Goal: Transaction & Acquisition: Purchase product/service

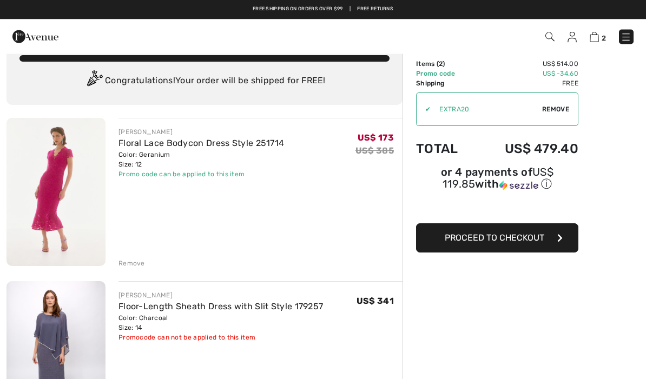
scroll to position [24, 0]
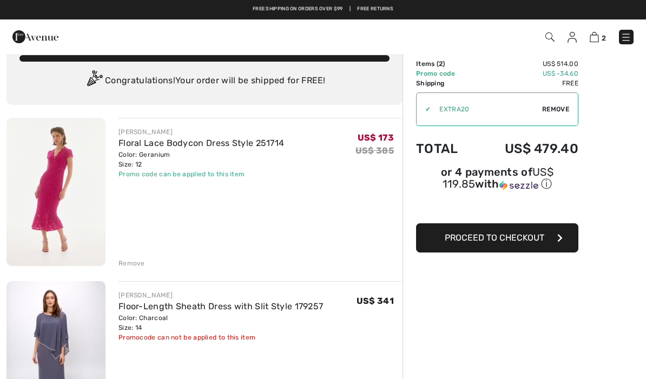
click at [503, 240] on span "Proceed to Checkout" at bounding box center [495, 238] width 100 height 10
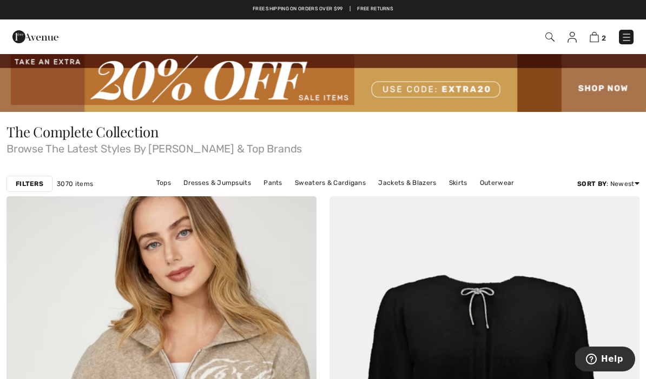
click at [598, 38] on img at bounding box center [594, 37] width 9 height 10
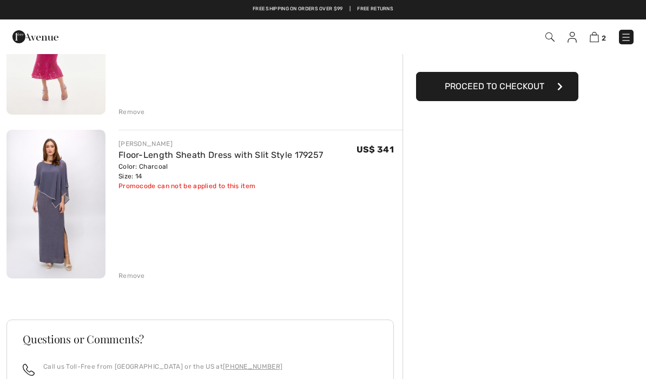
scroll to position [175, 0]
click at [516, 94] on button "Proceed to Checkout" at bounding box center [497, 86] width 162 height 29
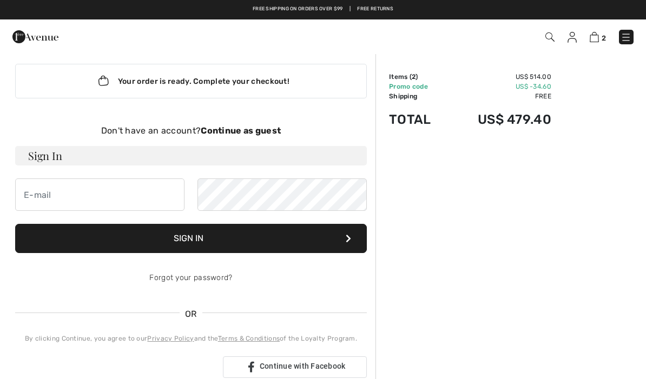
scroll to position [11, 0]
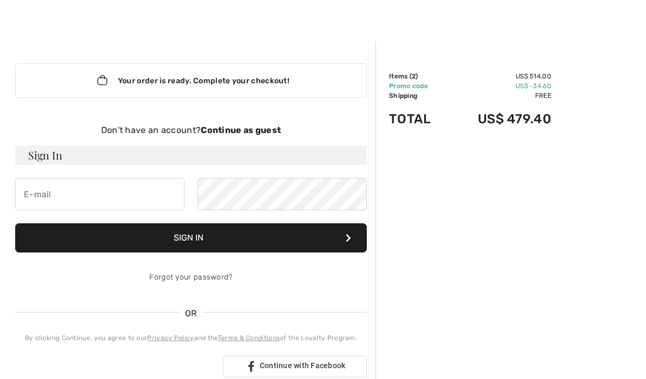
click at [248, 125] on strong "Continue as guest" at bounding box center [241, 130] width 80 height 10
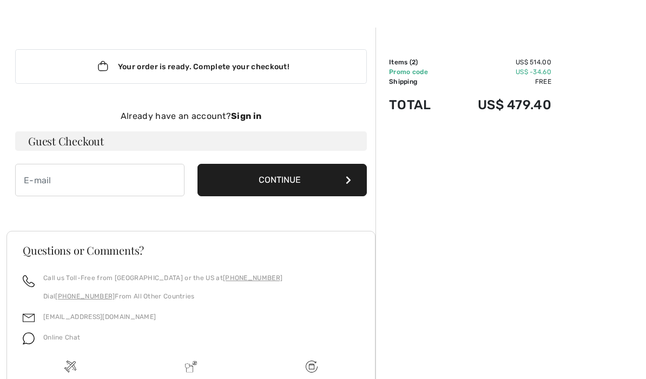
scroll to position [33, 0]
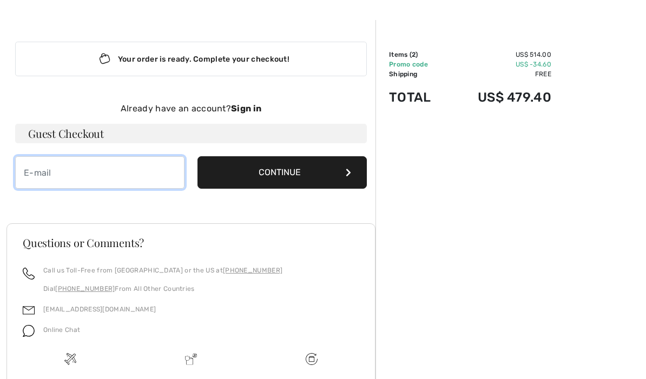
click at [51, 175] on input "email" at bounding box center [99, 172] width 169 height 32
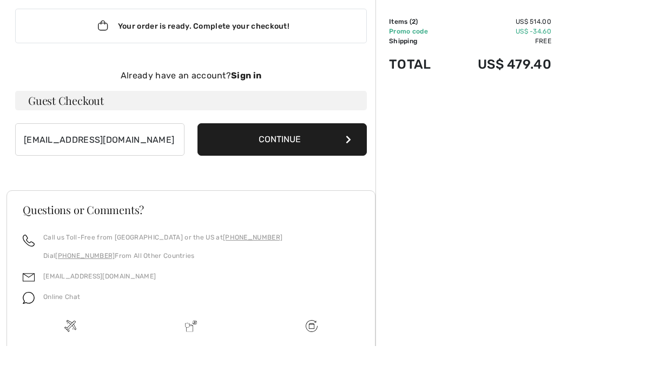
scroll to position [66, 0]
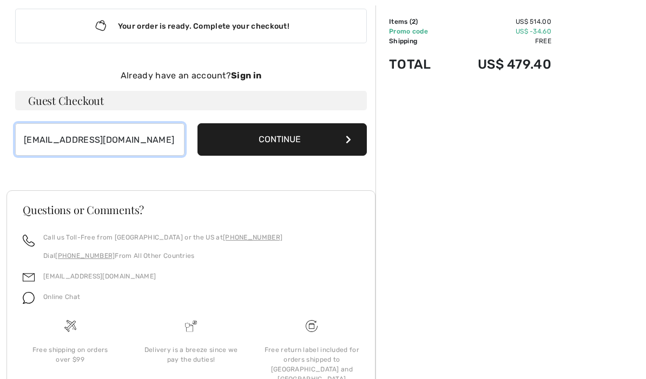
type input "mche@prodigy.net"
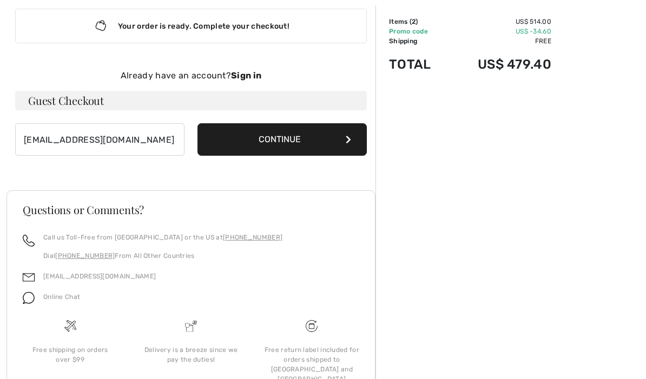
click at [286, 146] on button "Continue" at bounding box center [282, 139] width 169 height 32
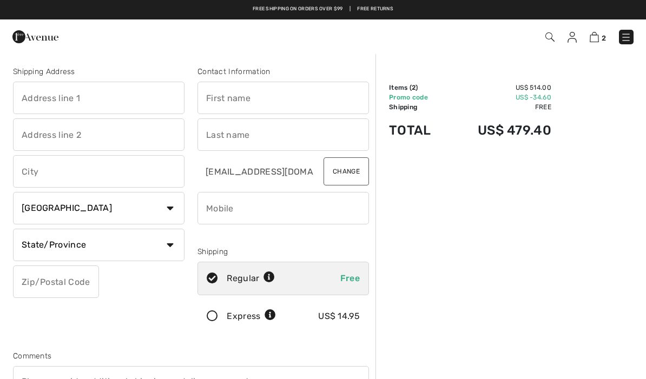
click at [96, 102] on input "text" at bounding box center [99, 98] width 172 height 32
type input "[STREET_ADDRESS]"
type input "Estero"
select select "0"
type input "34135"
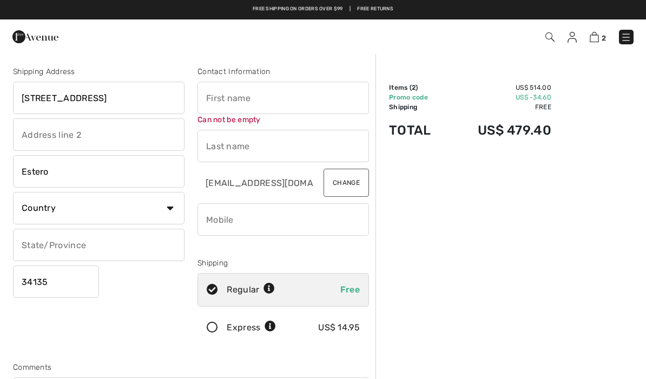
click at [234, 106] on input "text" at bounding box center [284, 98] width 172 height 32
type input "Meli"
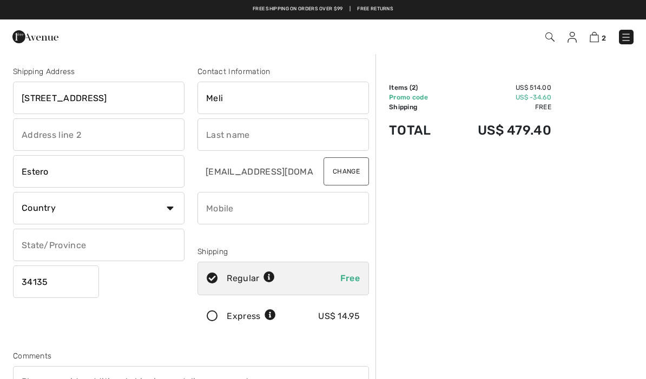
type input "Gumma"
click at [172, 215] on select "Country Canada United States Afghanistan Aland Islands Albania Algeria American…" at bounding box center [99, 208] width 172 height 32
select select "US"
click at [173, 247] on select "State/Province Alabama Alaska American Samoa Arizona Arkansas California Colora…" at bounding box center [99, 245] width 172 height 32
select select "FL"
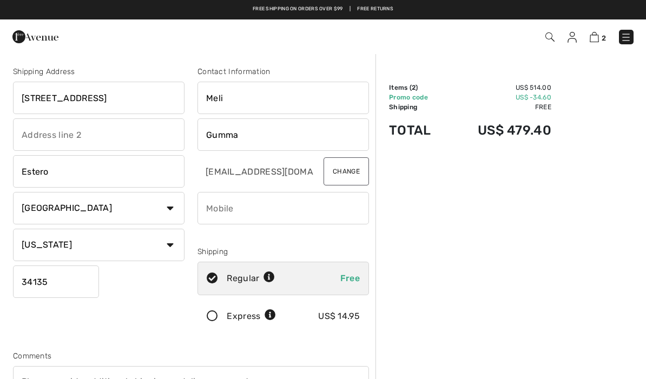
click at [235, 215] on input "phone" at bounding box center [284, 208] width 172 height 32
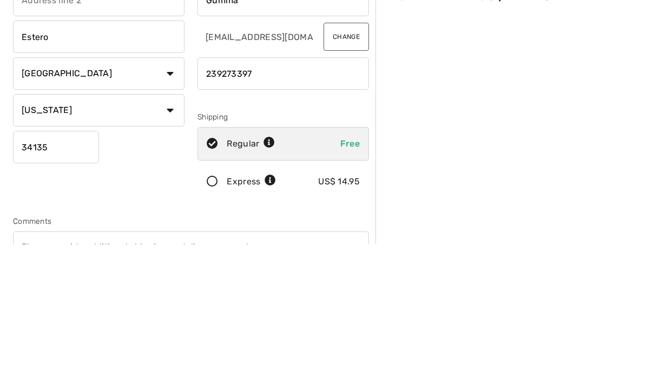
type input "2392733974"
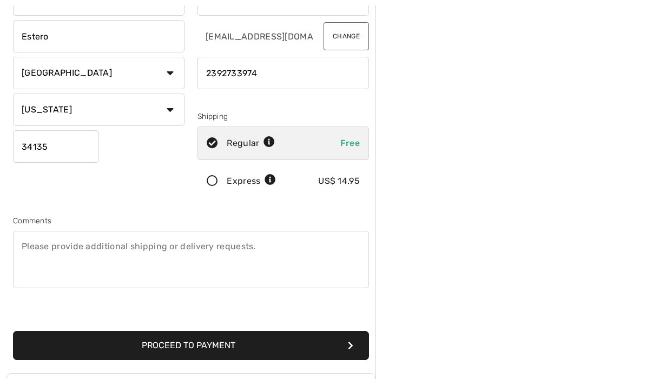
scroll to position [136, 0]
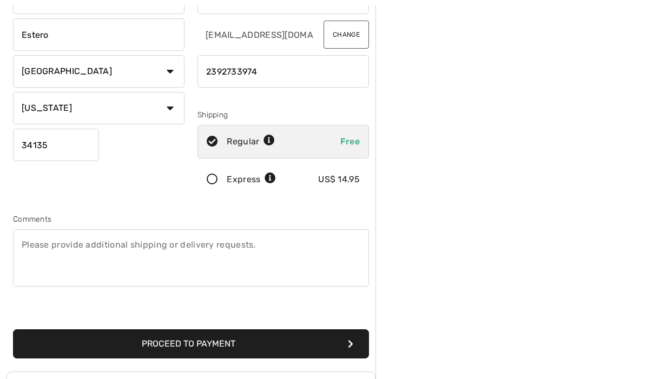
click at [195, 341] on button "Proceed to Payment" at bounding box center [191, 344] width 356 height 29
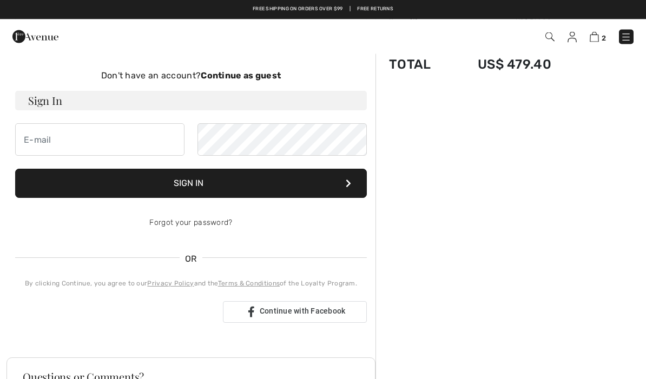
scroll to position [66, 0]
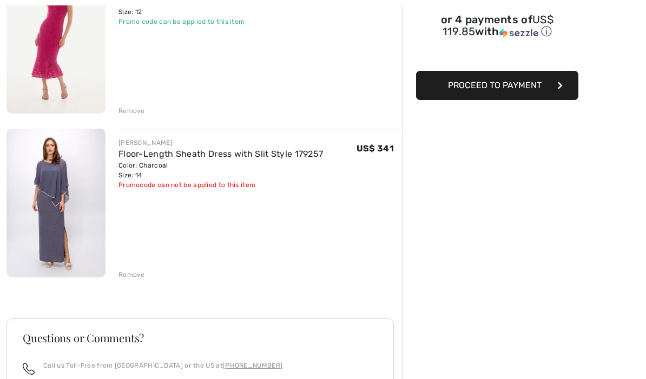
scroll to position [176, 0]
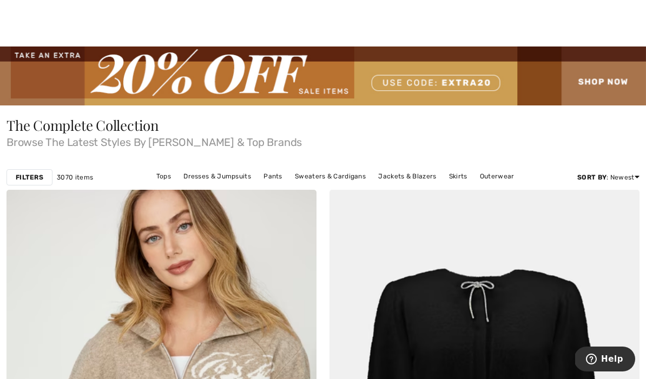
scroll to position [11, 0]
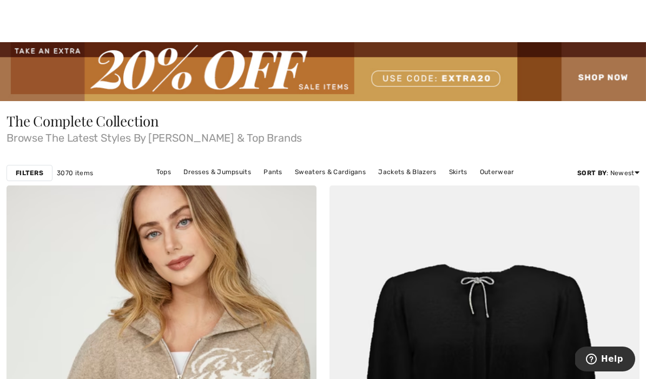
click at [434, 83] on img at bounding box center [323, 71] width 646 height 59
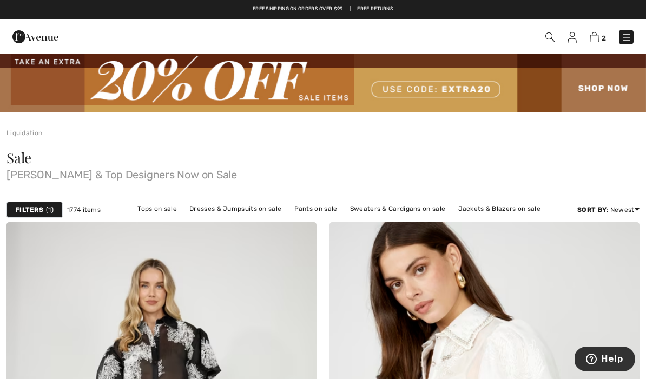
click at [572, 38] on img at bounding box center [572, 37] width 9 height 11
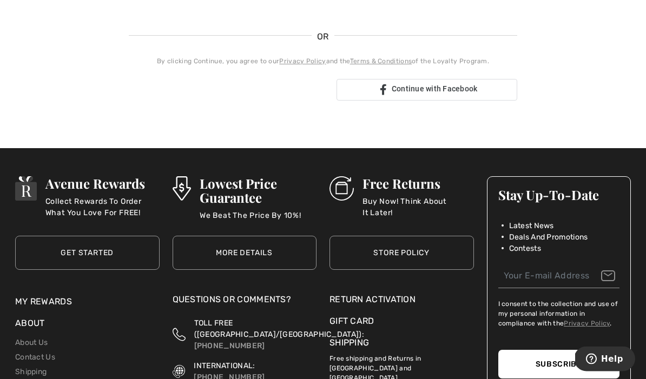
scroll to position [262, 0]
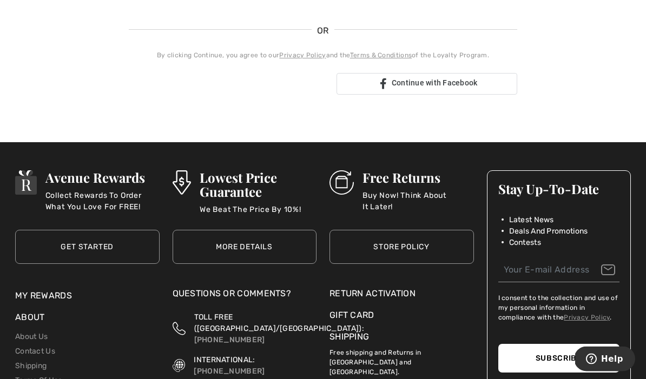
click at [55, 347] on link "Contact Us" at bounding box center [35, 351] width 40 height 9
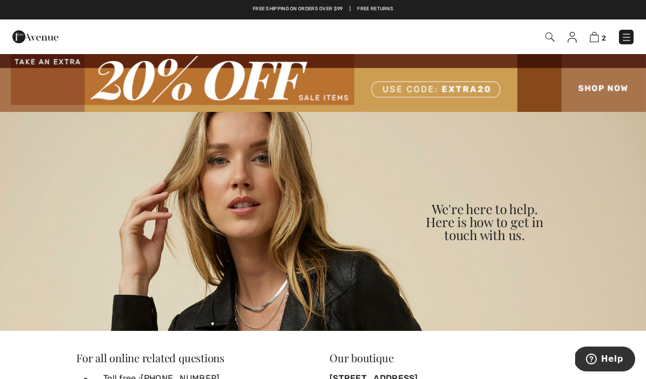
click at [597, 34] on img at bounding box center [594, 37] width 9 height 10
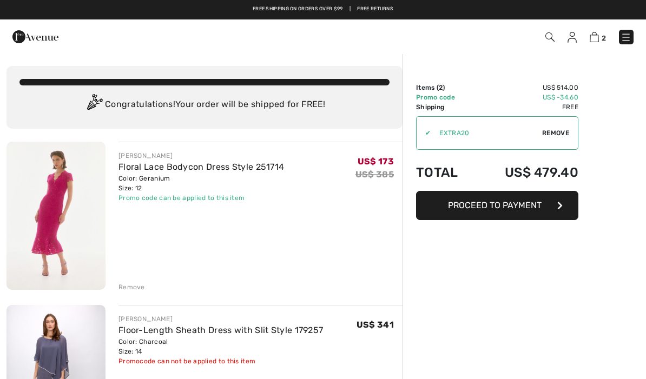
checkbox input "true"
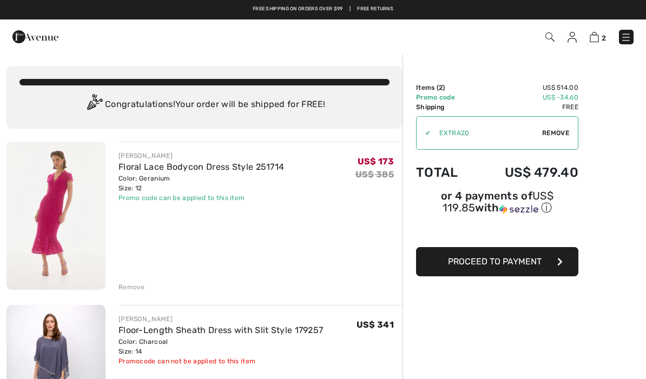
click at [551, 132] on span "Remove" at bounding box center [555, 133] width 27 height 10
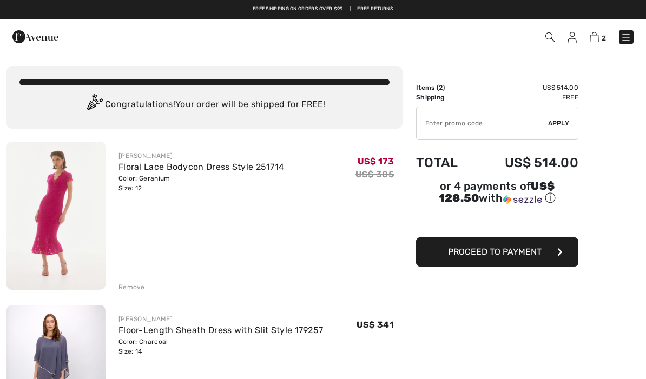
click at [442, 136] on input "TEXT" at bounding box center [482, 123] width 131 height 32
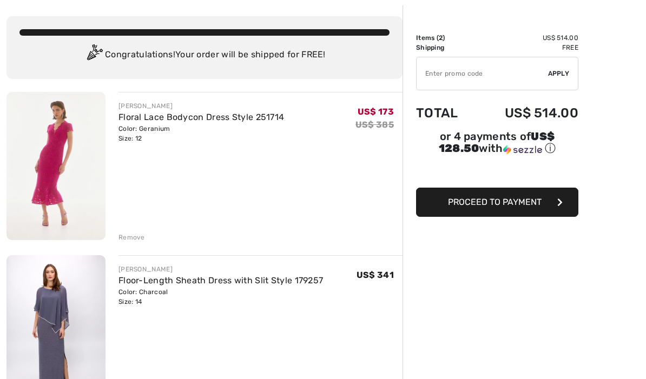
scroll to position [49, 0]
type input "NEW15"
click at [561, 75] on span "Apply" at bounding box center [559, 74] width 22 height 10
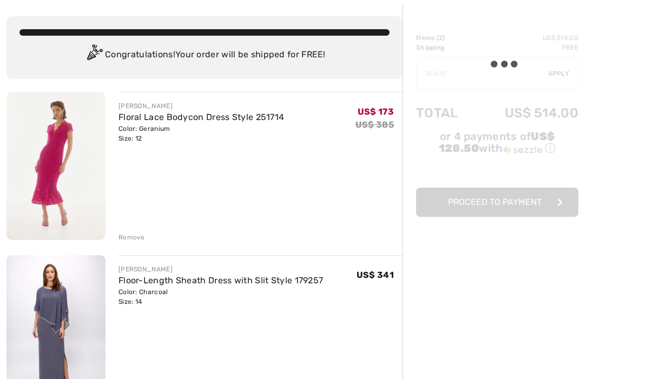
scroll to position [50, 0]
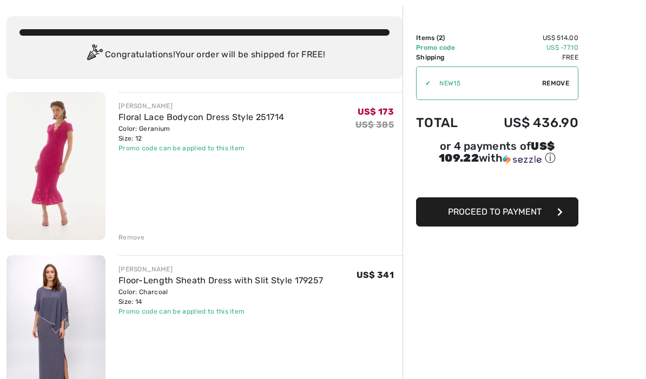
click at [131, 234] on div "Remove" at bounding box center [132, 238] width 27 height 10
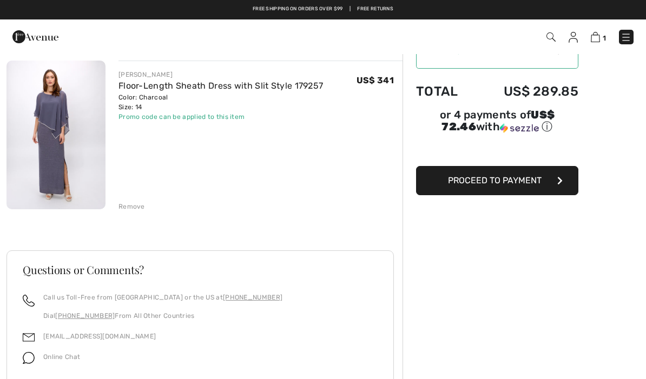
scroll to position [81, 0]
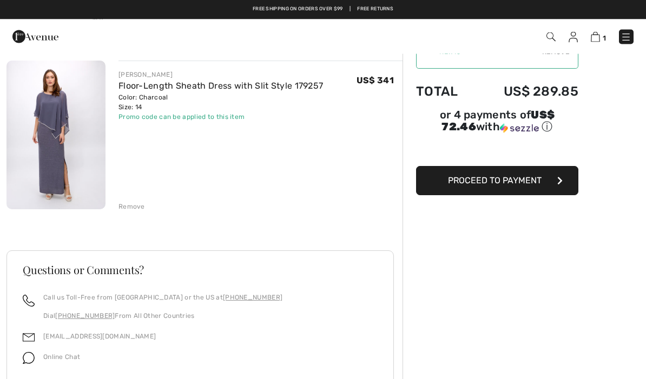
click at [65, 112] on img at bounding box center [55, 135] width 99 height 149
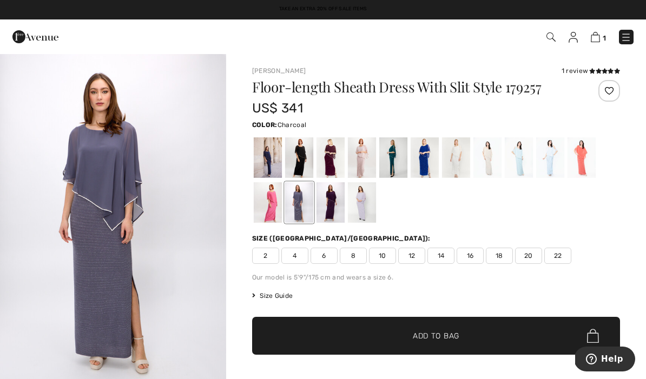
click at [116, 212] on img "1 / 4" at bounding box center [113, 222] width 226 height 339
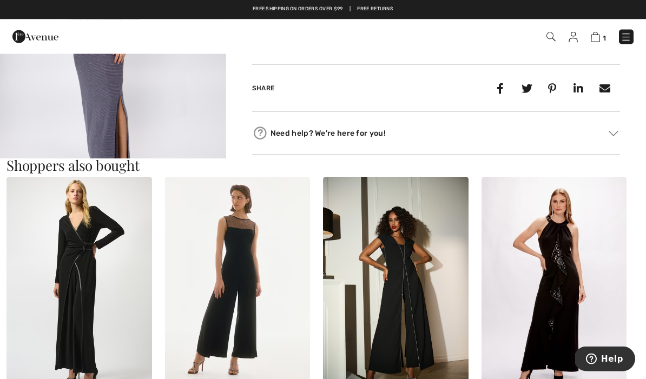
scroll to position [516, 0]
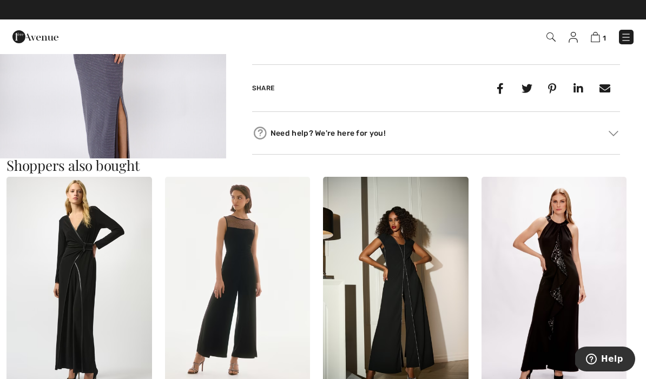
click at [93, 289] on img at bounding box center [79, 286] width 146 height 218
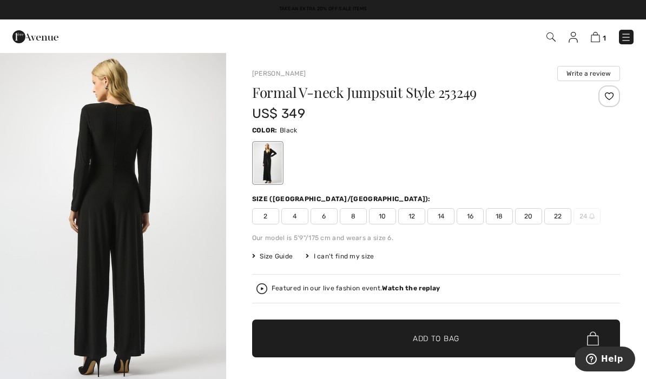
scroll to position [1109, 0]
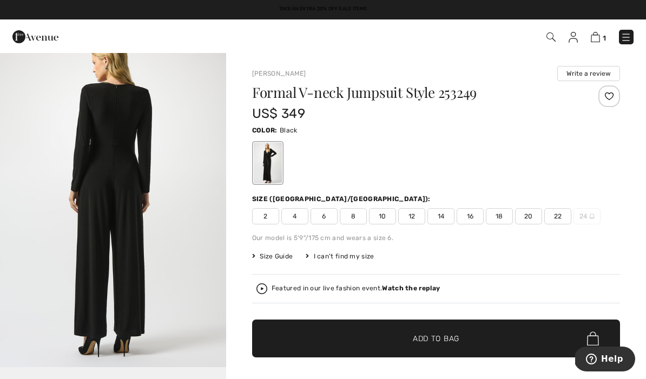
click at [195, 232] on img "3 / 4" at bounding box center [113, 197] width 226 height 339
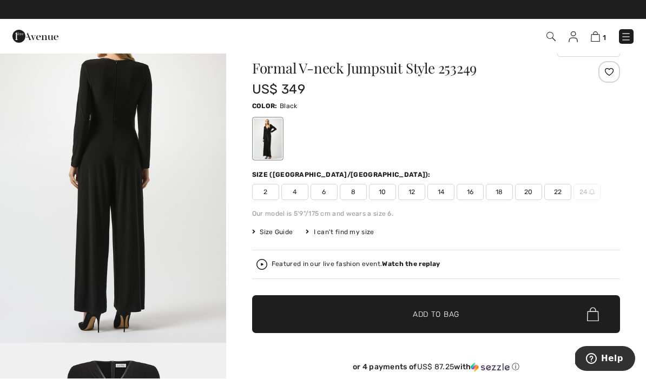
scroll to position [24, 0]
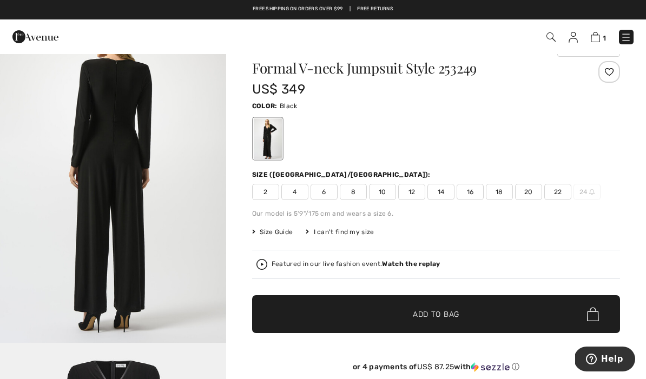
click at [345, 233] on div "I can't find my size" at bounding box center [340, 232] width 68 height 10
click at [279, 232] on span "Size Guide" at bounding box center [272, 232] width 41 height 10
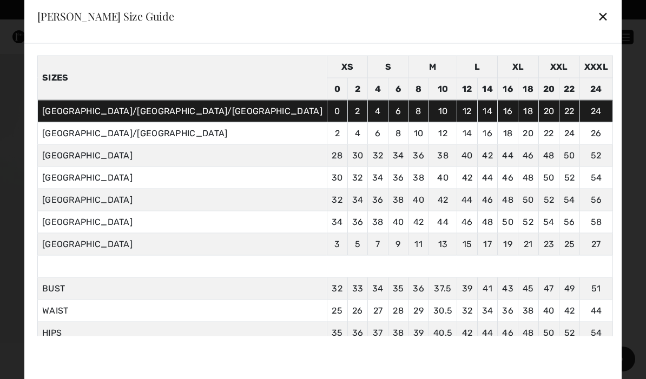
scroll to position [35, 0]
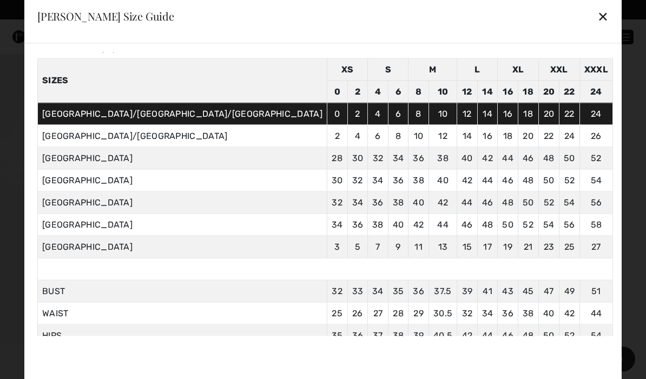
click at [9, 358] on div at bounding box center [323, 189] width 646 height 379
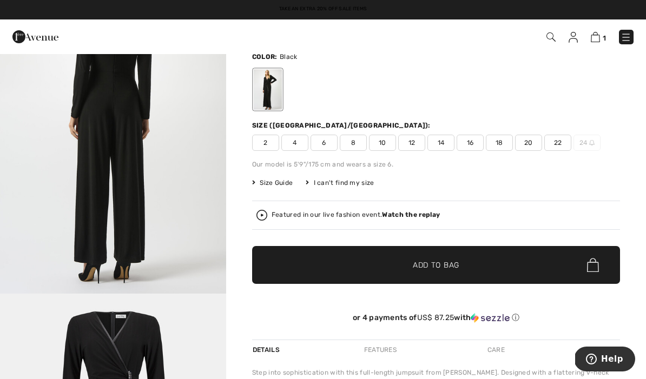
scroll to position [0, 0]
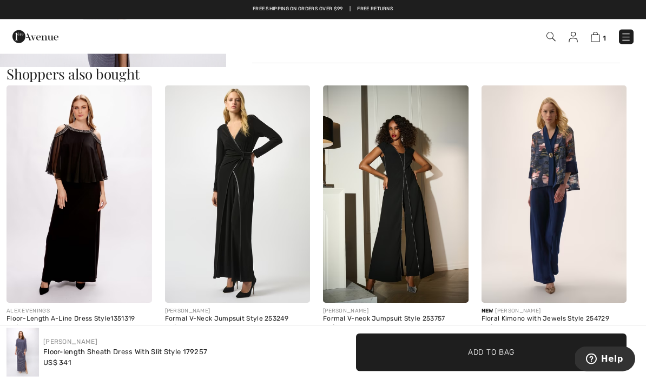
scroll to position [609, 0]
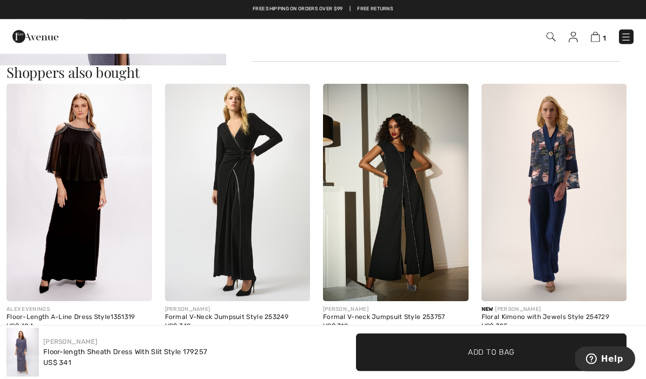
click at [569, 175] on img at bounding box center [555, 193] width 146 height 218
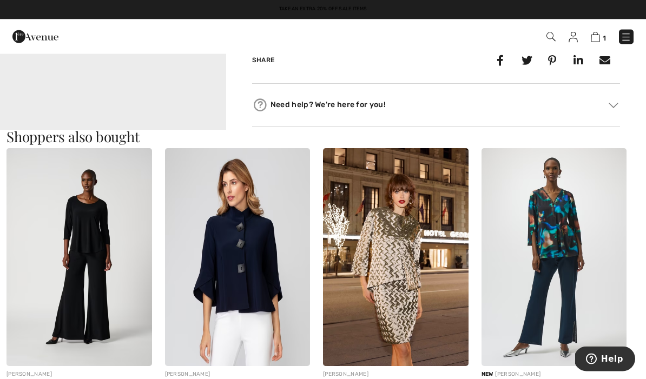
scroll to position [891, 0]
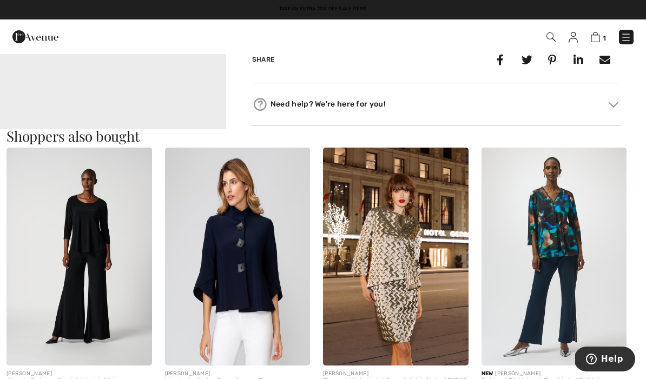
click at [93, 254] on img at bounding box center [79, 257] width 146 height 218
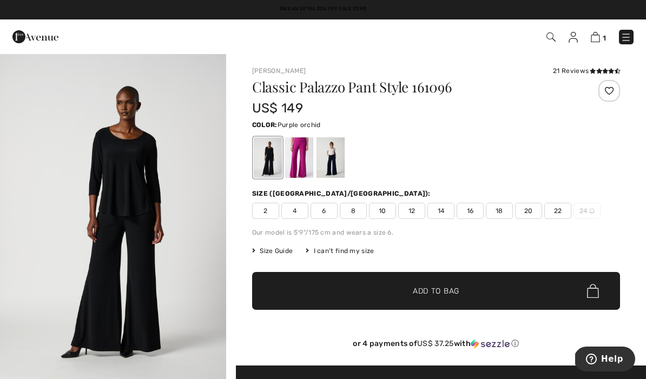
click at [302, 157] on div at bounding box center [299, 157] width 28 height 41
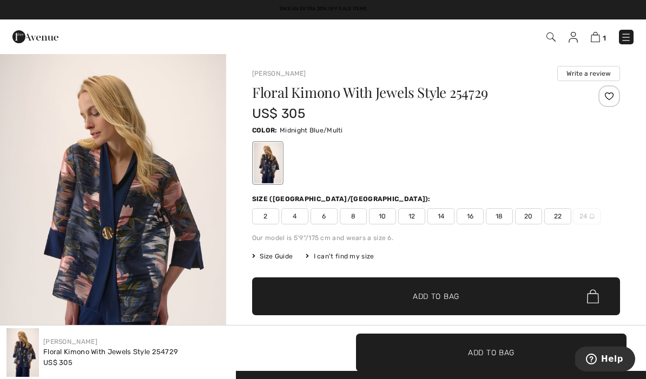
click at [599, 37] on img at bounding box center [595, 37] width 9 height 10
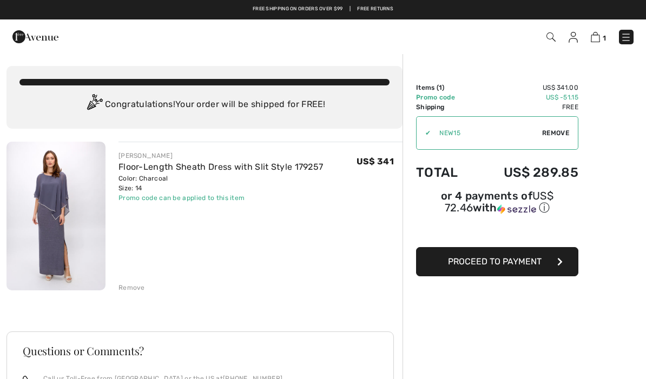
click at [521, 271] on button "Proceed to Payment" at bounding box center [497, 261] width 162 height 29
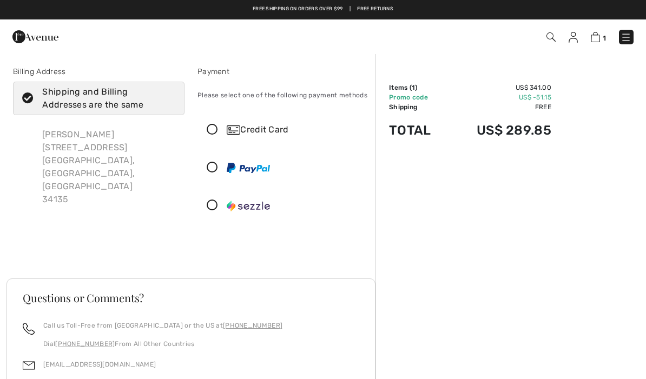
click at [261, 132] on div "Credit Card" at bounding box center [294, 129] width 135 height 13
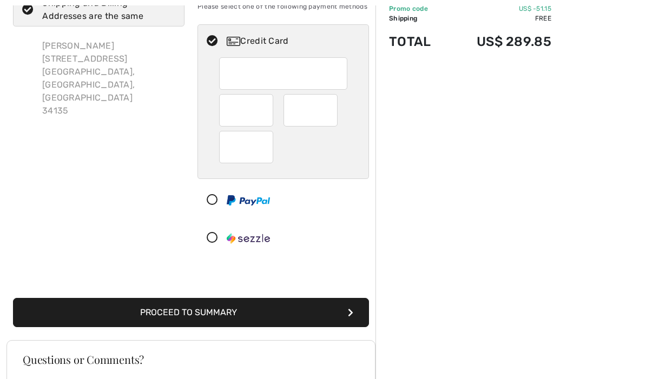
scroll to position [88, 0]
click at [279, 89] on div at bounding box center [283, 74] width 128 height 32
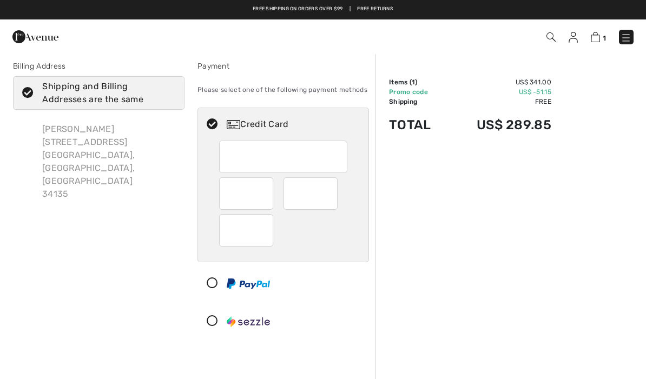
scroll to position [5, 0]
click at [162, 169] on div "Meli Gumma 9371 Lakebend Preserve Ct Estero, FL, US 34135" at bounding box center [109, 162] width 151 height 95
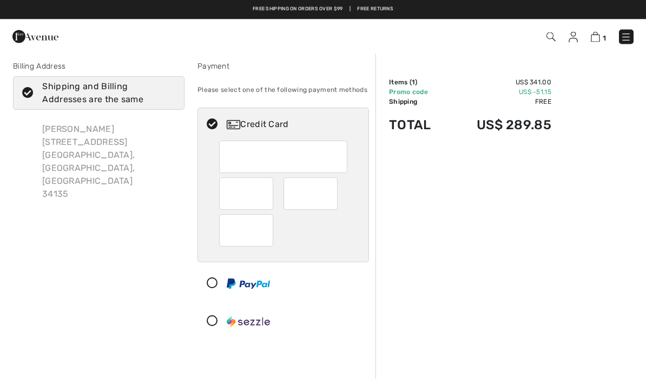
click at [216, 128] on icon at bounding box center [212, 125] width 29 height 11
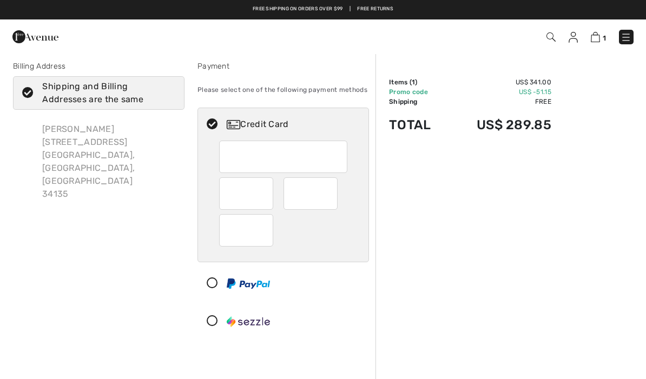
click at [210, 134] on div "Credit Card" at bounding box center [283, 124] width 170 height 32
click at [223, 286] on icon at bounding box center [212, 283] width 29 height 11
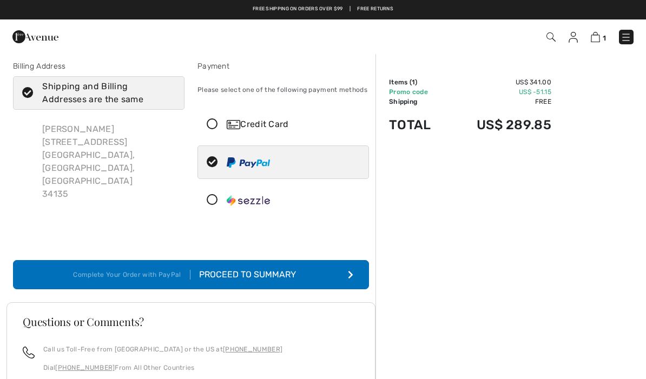
click at [286, 278] on div "Proceed to Summary" at bounding box center [249, 274] width 119 height 13
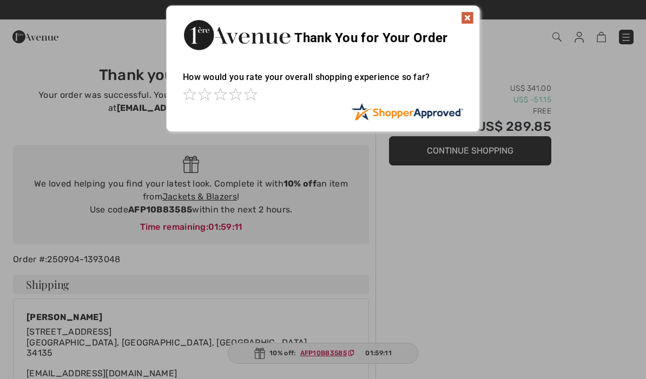
click at [473, 14] on img at bounding box center [467, 17] width 13 height 13
